Goal: Transaction & Acquisition: Purchase product/service

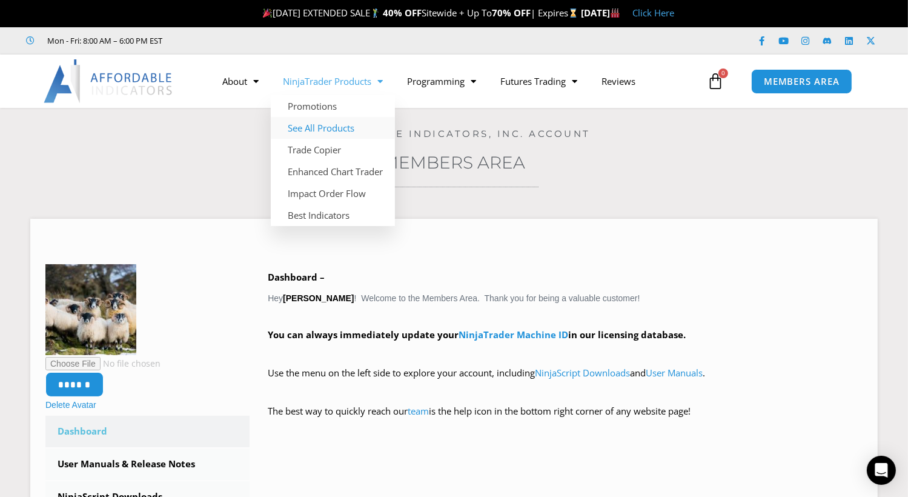
click at [330, 127] on link "See All Products" at bounding box center [333, 128] width 124 height 22
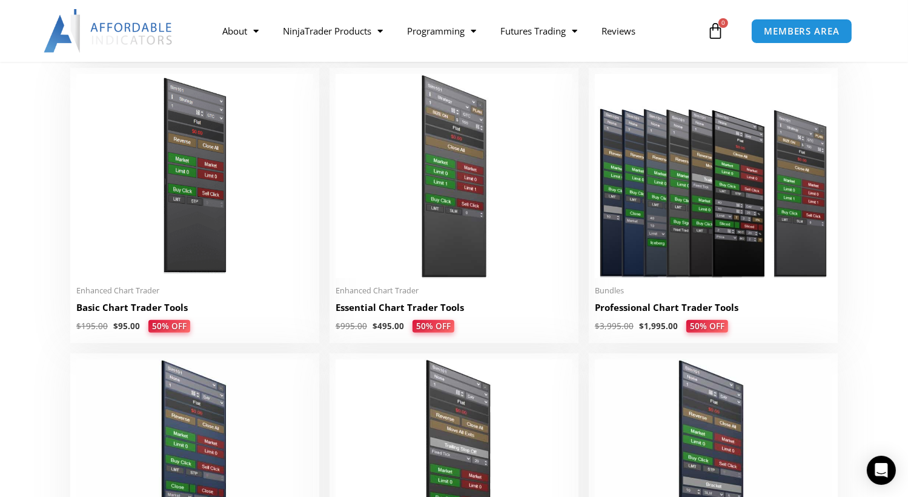
scroll to position [485, 0]
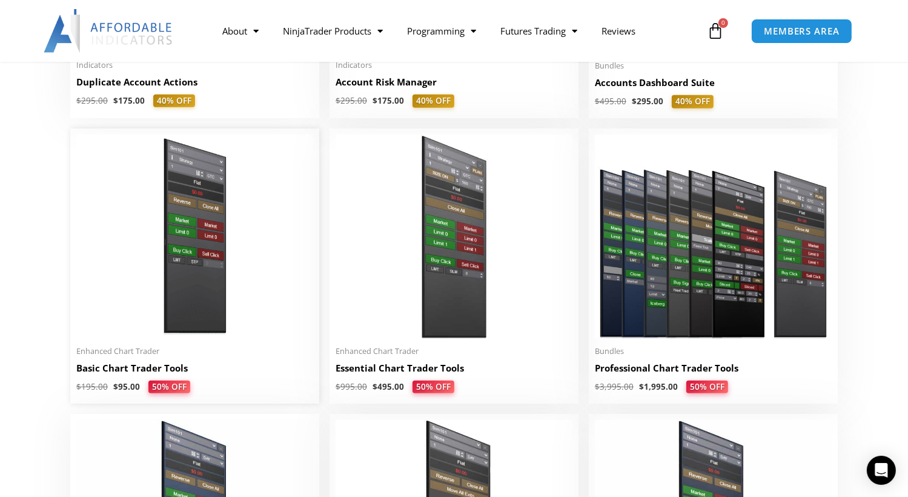
click at [186, 246] on img at bounding box center [194, 237] width 237 height 204
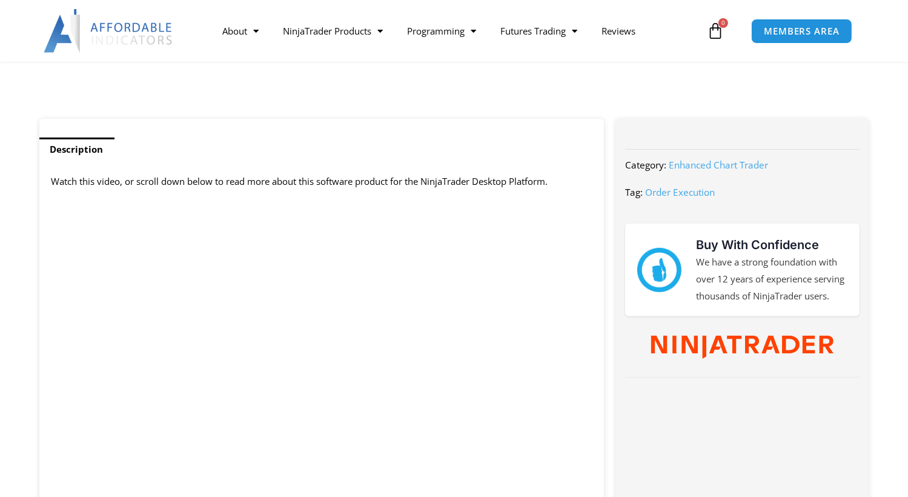
scroll to position [545, 0]
